Goal: Task Accomplishment & Management: Use online tool/utility

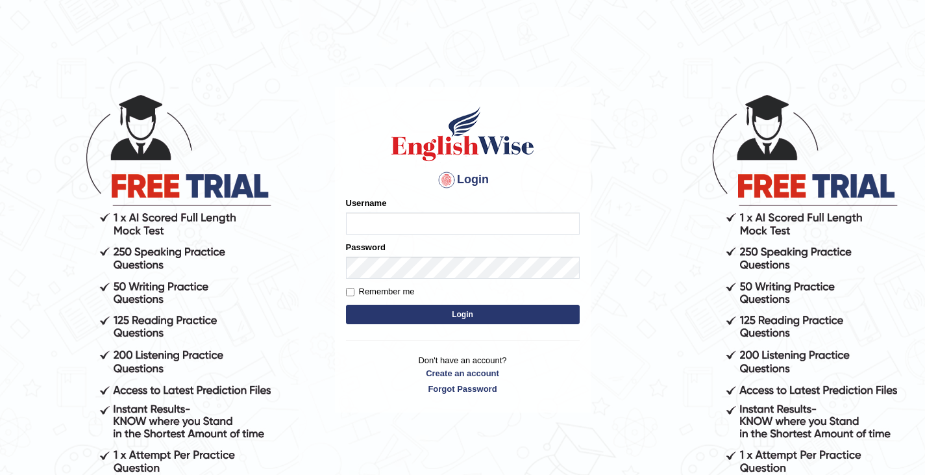
type input "0466609749"
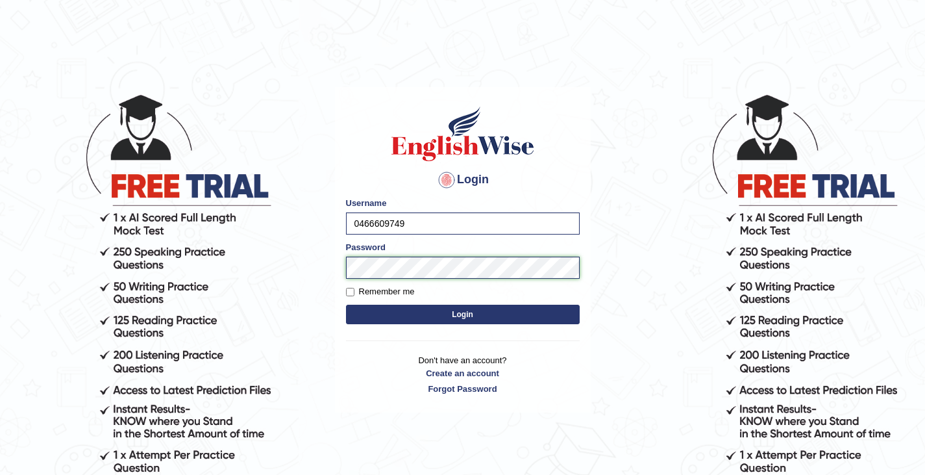
click at [300, 239] on body "Login Please fix the following errors: Username 0466609749 Password Remember me…" at bounding box center [462, 283] width 925 height 475
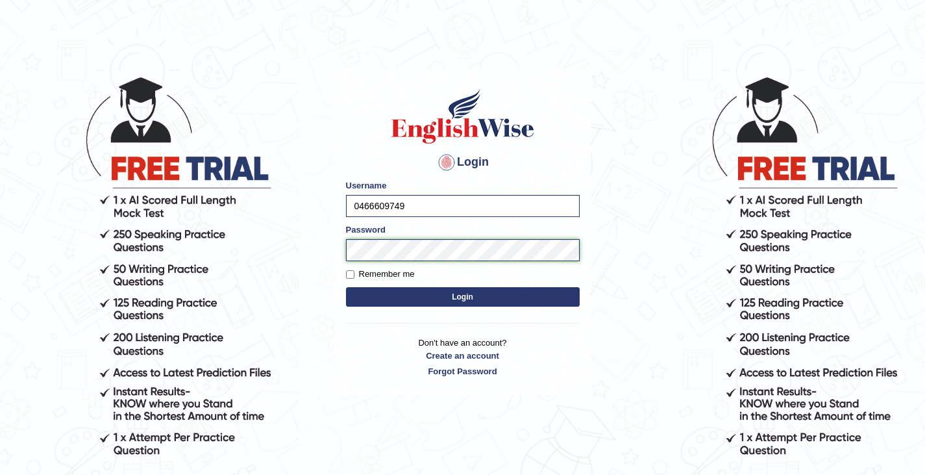
scroll to position [19, 0]
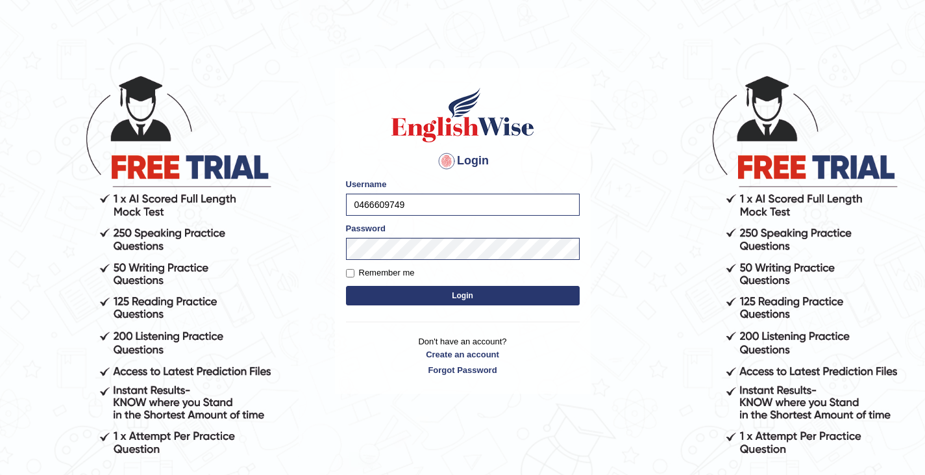
click at [393, 230] on div "Password" at bounding box center [463, 241] width 234 height 38
click at [213, 248] on body "Login Please fix the following errors: Username 0466609749 Password Remember me…" at bounding box center [462, 264] width 925 height 475
click at [346, 286] on button "Login" at bounding box center [463, 295] width 234 height 19
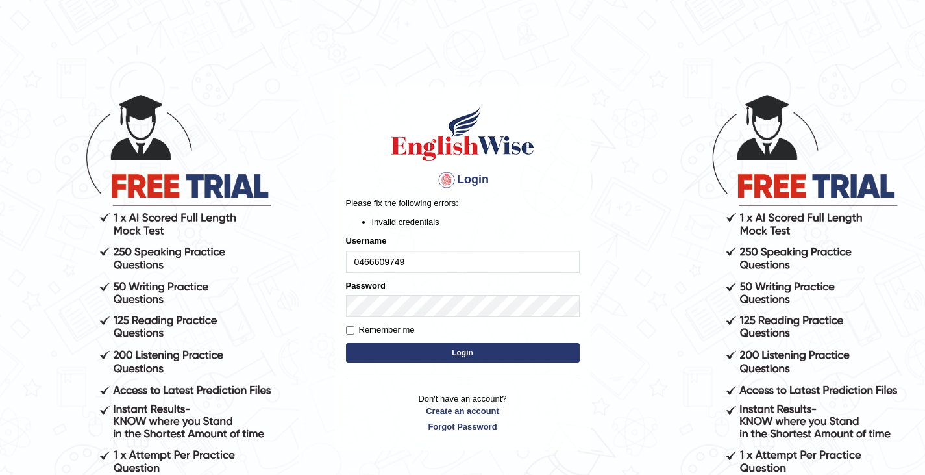
click at [546, 349] on button "Login" at bounding box center [463, 352] width 234 height 19
click at [588, 311] on div "Login Please fix the following errors: Invalid credentials Username 0466609749 …" at bounding box center [463, 268] width 256 height 363
click at [534, 349] on button "Login" at bounding box center [463, 352] width 234 height 19
click at [638, 323] on body "Login Please fix the following errors: Invalid credentials Username 0466609749 …" at bounding box center [462, 283] width 925 height 475
click at [283, 299] on body "Login Please fix the following errors: Invalid credentials Username 0466609749 …" at bounding box center [462, 283] width 925 height 475
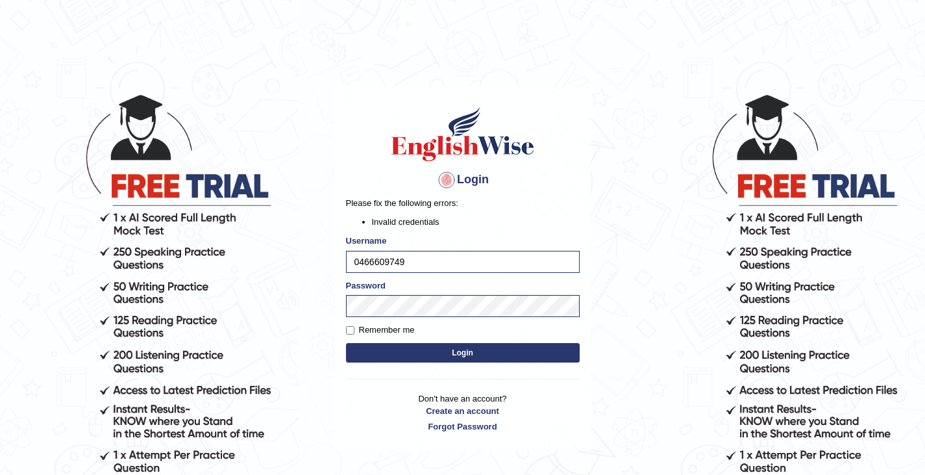
click at [494, 349] on button "Login" at bounding box center [463, 352] width 234 height 19
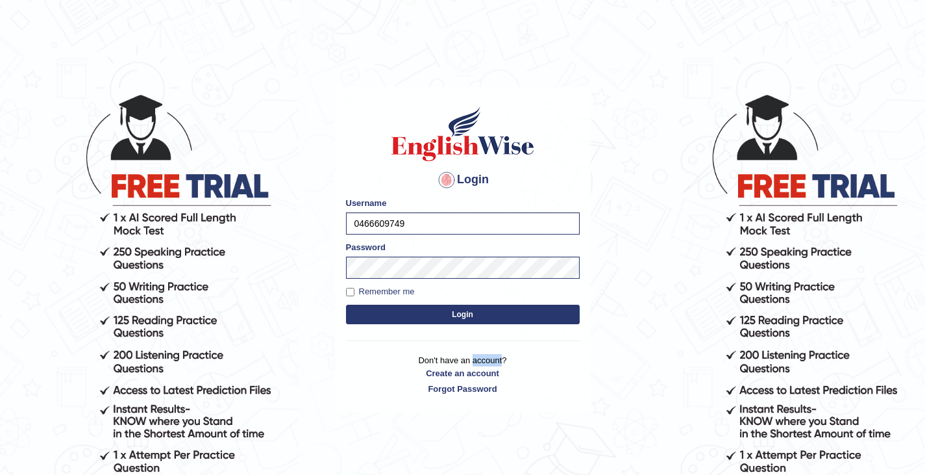
click at [494, 349] on div "Login Please fix the following errors: Username 0466609749 Password Remember me…" at bounding box center [463, 249] width 256 height 325
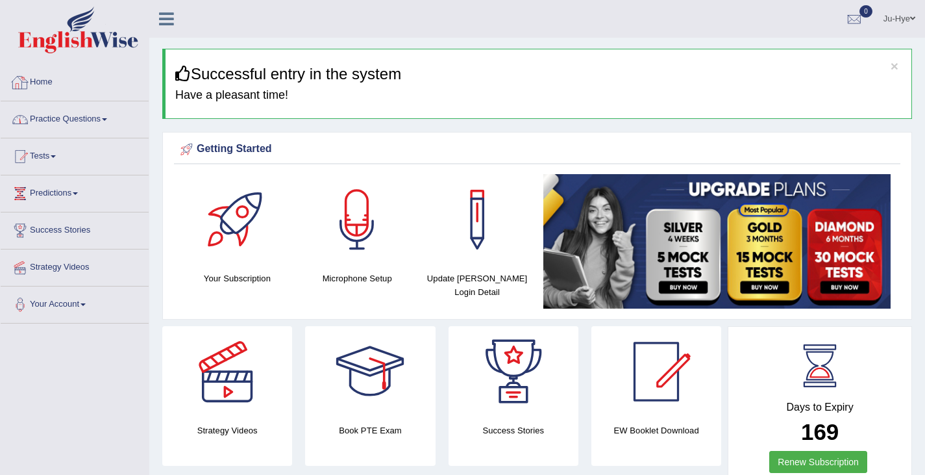
click at [105, 116] on link "Practice Questions" at bounding box center [75, 117] width 148 height 32
